Goal: Check status: Check status

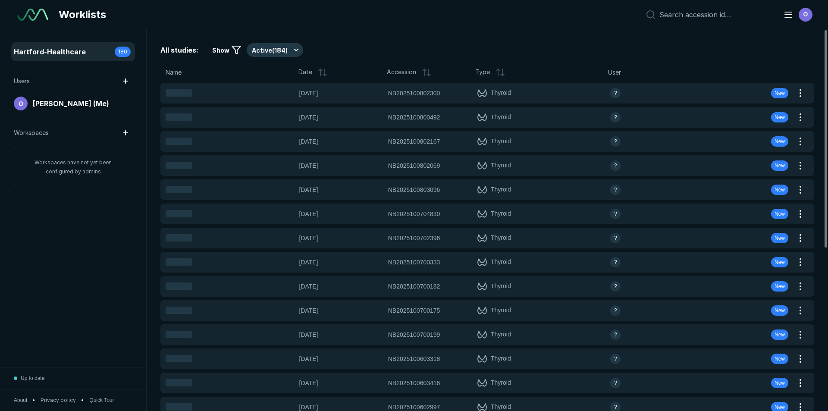
scroll to position [2809, 4837]
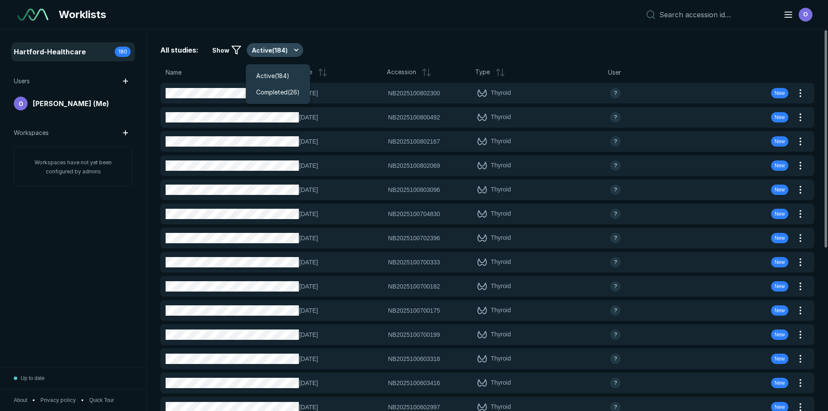
click at [293, 51] on button "Active ( 184 )" at bounding box center [275, 50] width 57 height 14
click at [292, 72] on div "Active ( 184 )" at bounding box center [273, 75] width 40 height 9
click at [177, 72] on span "Name" at bounding box center [174, 72] width 16 height 9
click at [322, 72] on icon at bounding box center [323, 72] width 10 height 10
click at [697, 13] on input at bounding box center [716, 14] width 113 height 9
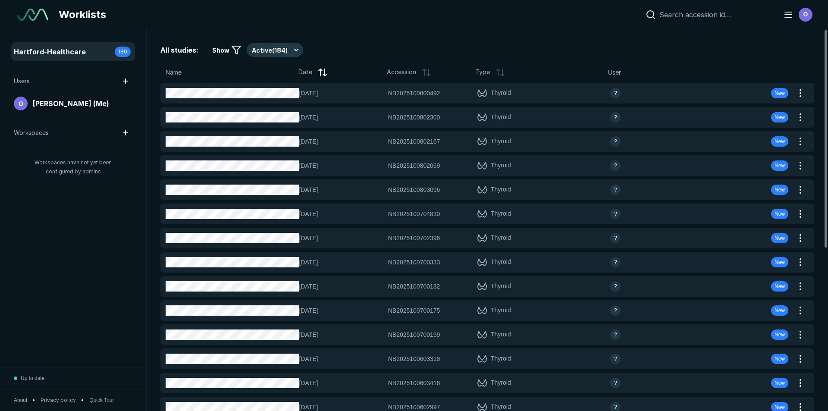
paste input "NB2025100806753"
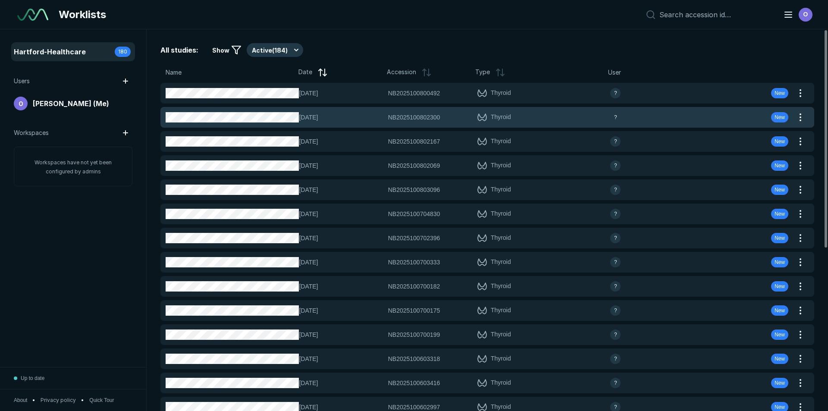
type input "NB2025100806753"
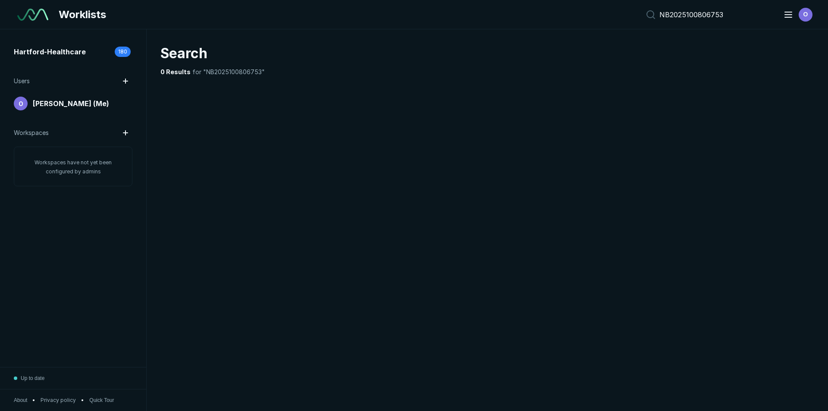
scroll to position [2671, 4039]
click at [776, 11] on div "NB2025100806753 O" at bounding box center [728, 14] width 173 height 17
click at [749, 16] on input "NB2025100806753" at bounding box center [716, 14] width 113 height 9
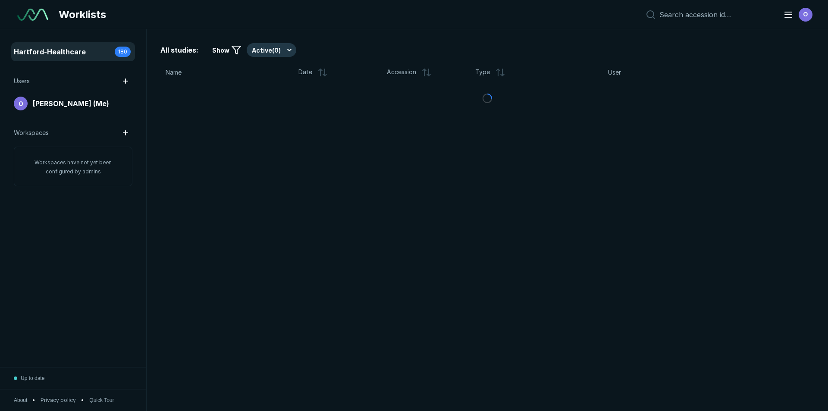
scroll to position [2671, 4039]
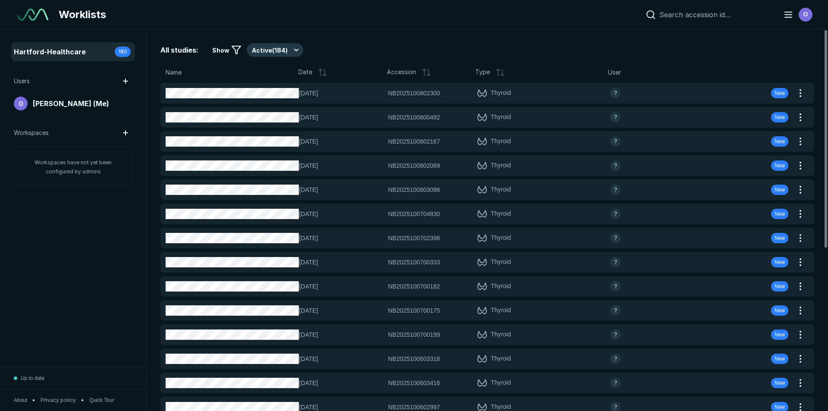
click at [697, 18] on input at bounding box center [716, 14] width 113 height 9
paste input "NB2025100806753"
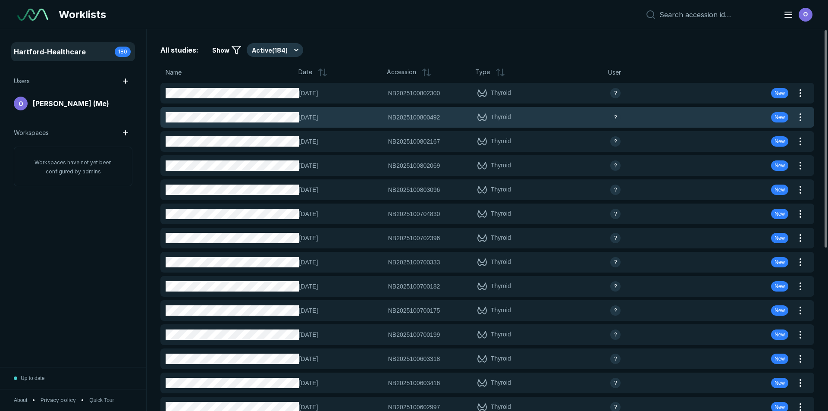
type input "NB2025100806753"
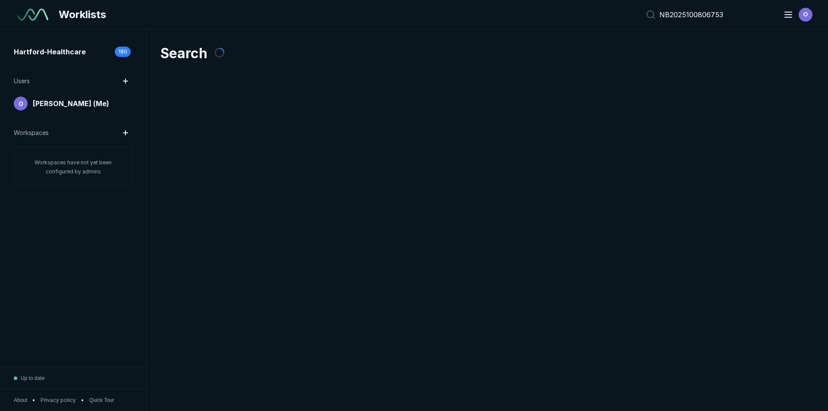
scroll to position [2671, 4039]
drag, startPoint x: 601, startPoint y: 0, endPoint x: 585, endPoint y: 0, distance: 15.5
click at [585, 0] on div "Worklists NB2025100806753 O" at bounding box center [414, 14] width 828 height 29
click at [652, 174] on div "Search 0 Results for "NB2025100806753"" at bounding box center [488, 220] width 682 height 382
click at [255, 73] on span "for "NB2025100806753"" at bounding box center [228, 71] width 72 height 7
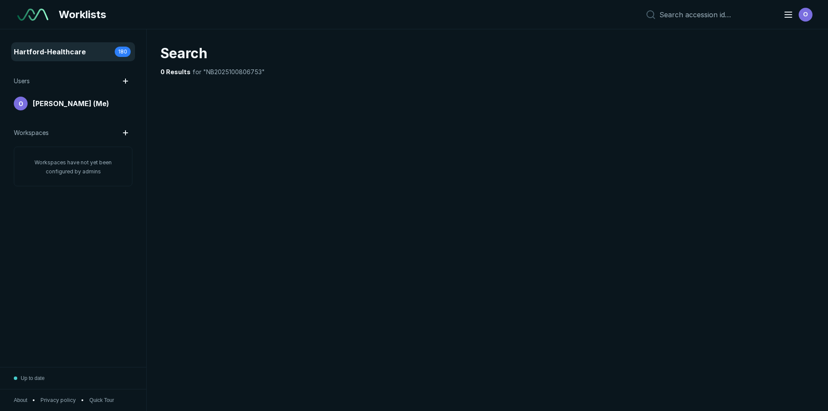
click at [120, 57] on div "Hartford-Healthcare 180" at bounding box center [73, 52] width 119 height 14
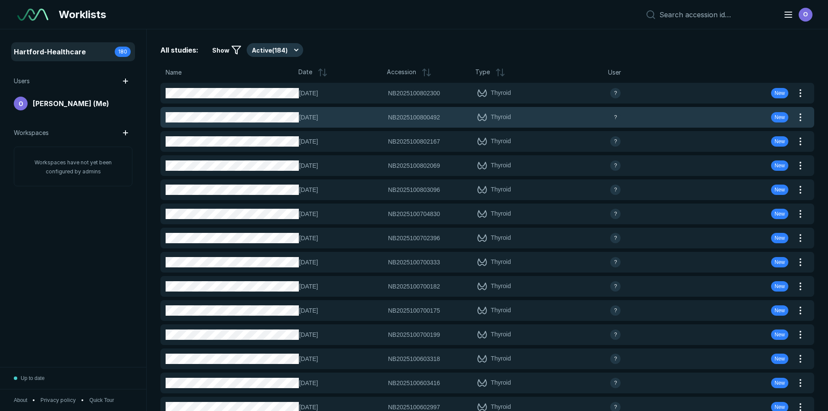
scroll to position [2671, 4039]
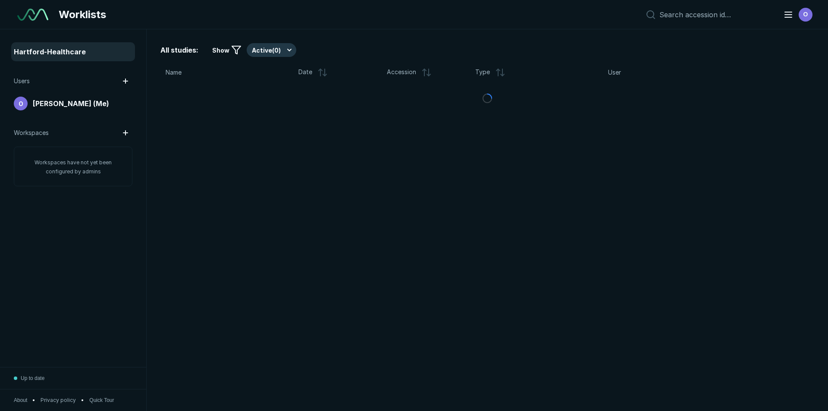
scroll to position [2671, 4039]
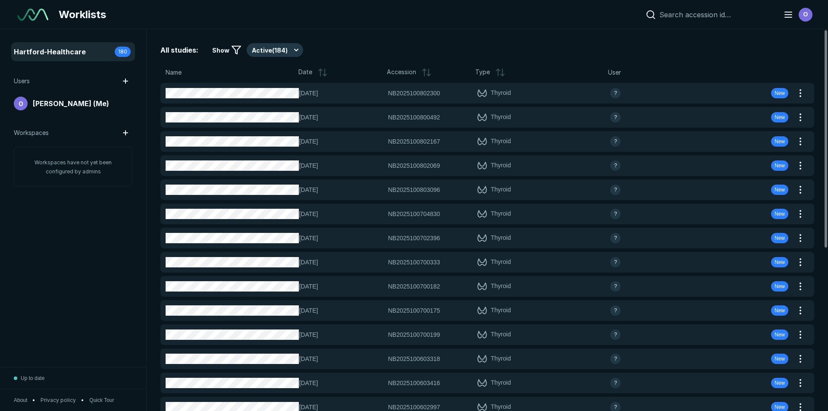
click at [727, 10] on input at bounding box center [716, 14] width 113 height 9
paste input "NB2025100806753"
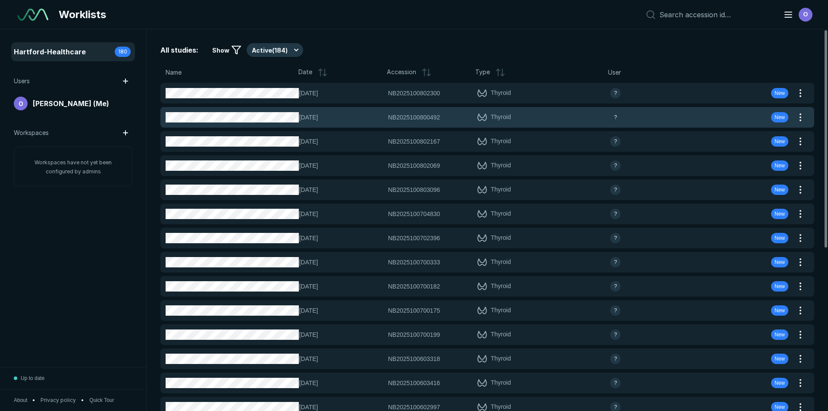
type input "NB2025100806753"
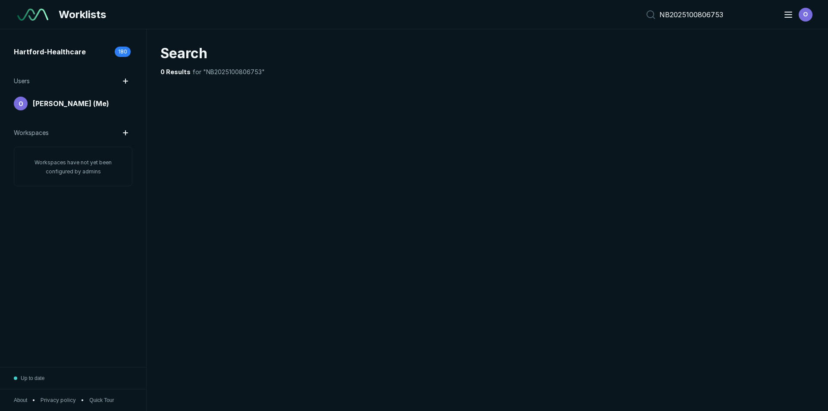
scroll to position [2671, 4039]
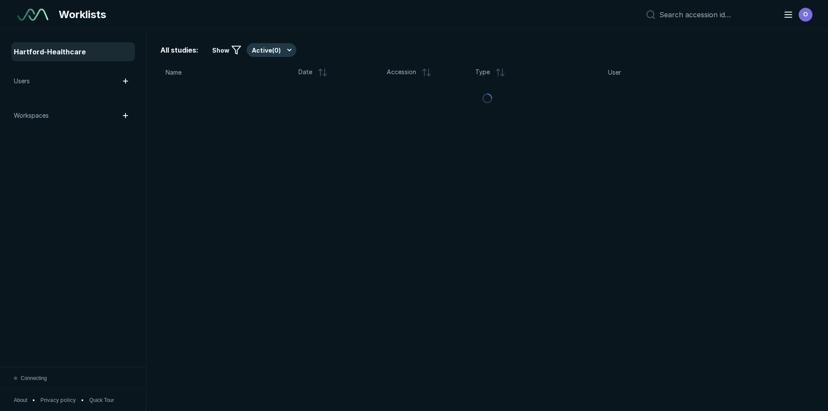
scroll to position [2809, 4837]
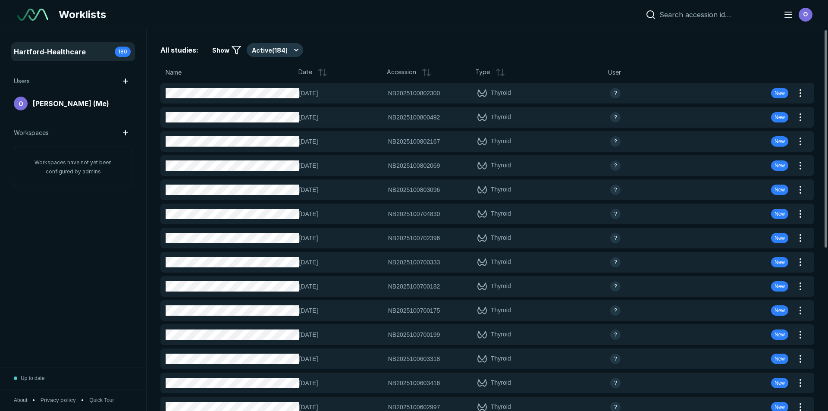
click at [700, 14] on input at bounding box center [716, 14] width 113 height 9
paste input "NB2025100806753"
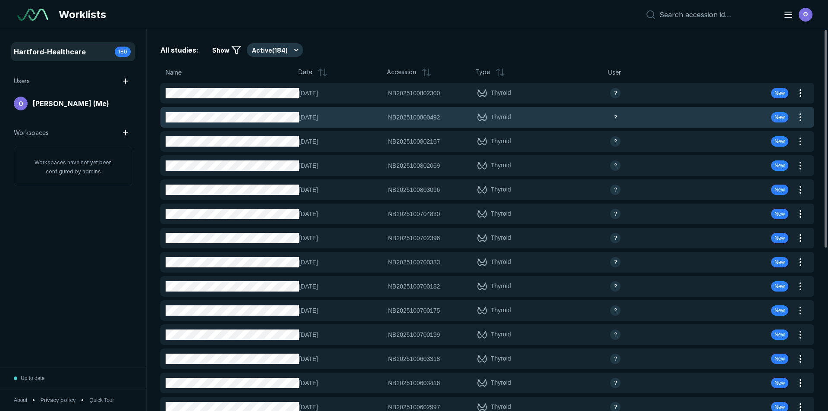
type input "NB2025100806753"
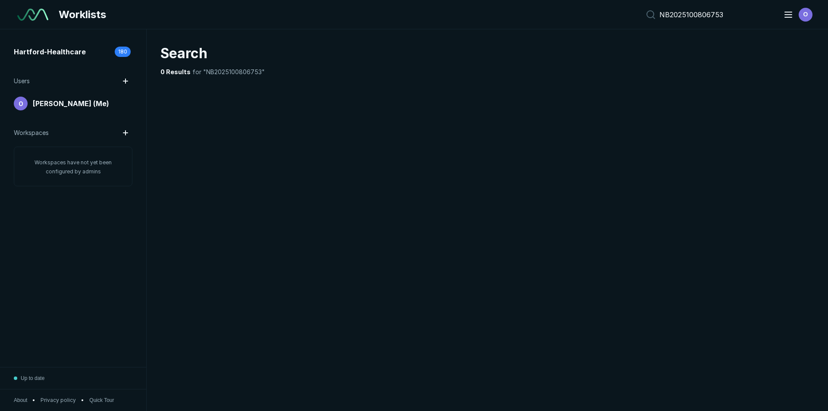
scroll to position [2671, 4039]
